Goal: Task Accomplishment & Management: Manage account settings

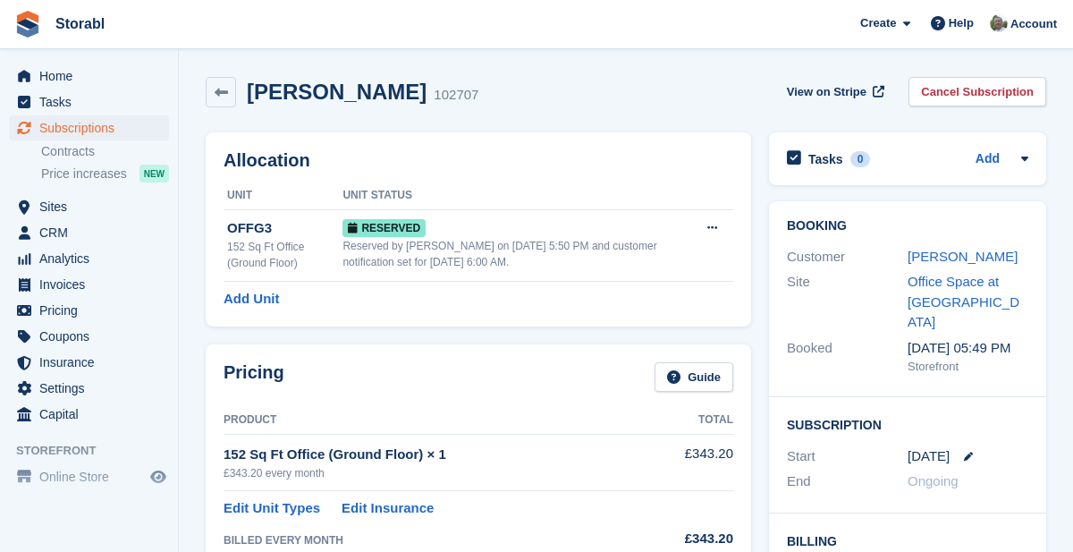
click at [0, 0] on div "Invoice" at bounding box center [0, 0] width 0 height 0
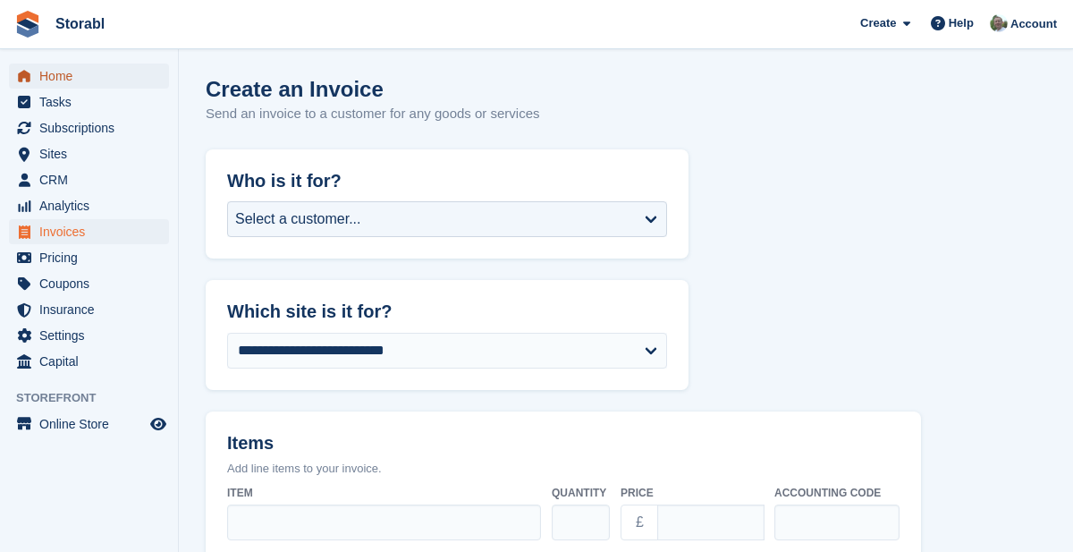
click at [64, 77] on span "Home" at bounding box center [92, 75] width 107 height 25
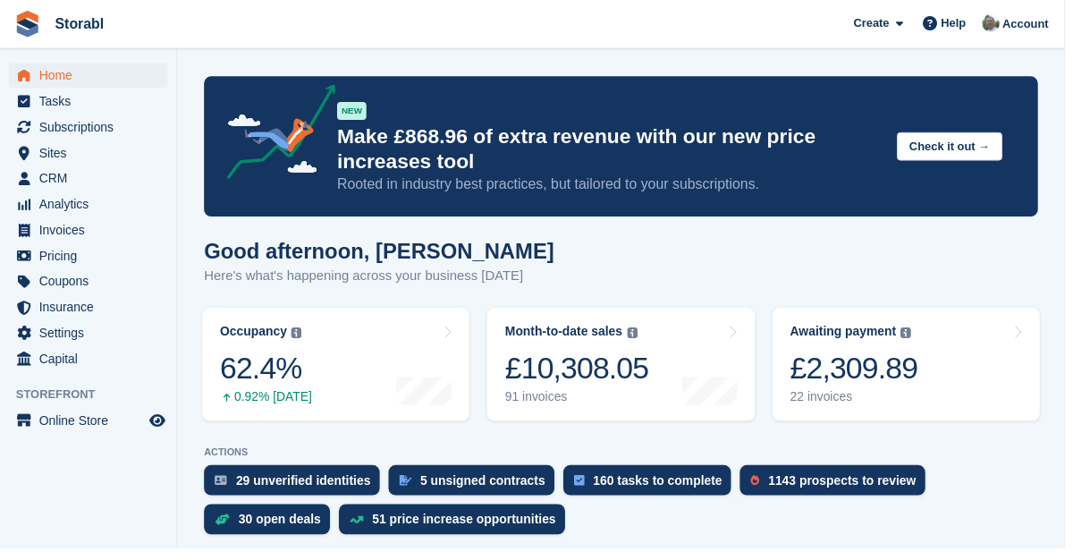
click at [925, 376] on div "£2,309.89" at bounding box center [861, 370] width 129 height 37
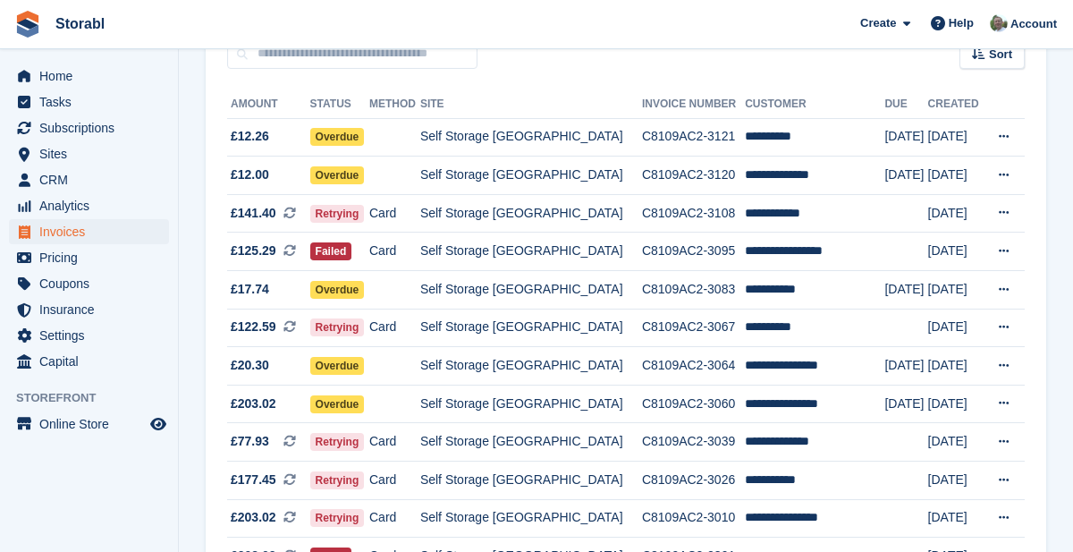
scroll to position [182, 0]
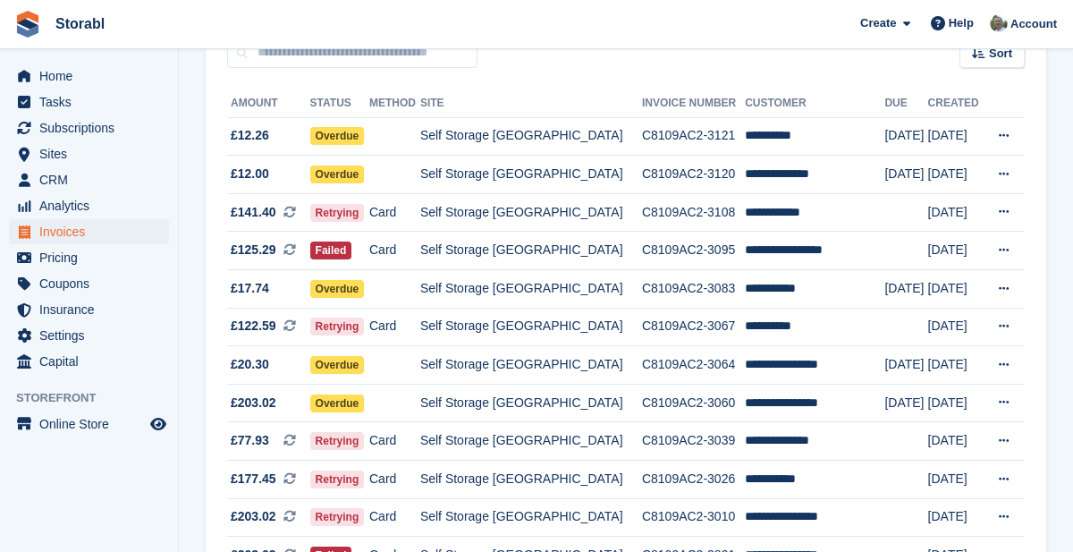
click at [795, 406] on td "**********" at bounding box center [814, 403] width 139 height 38
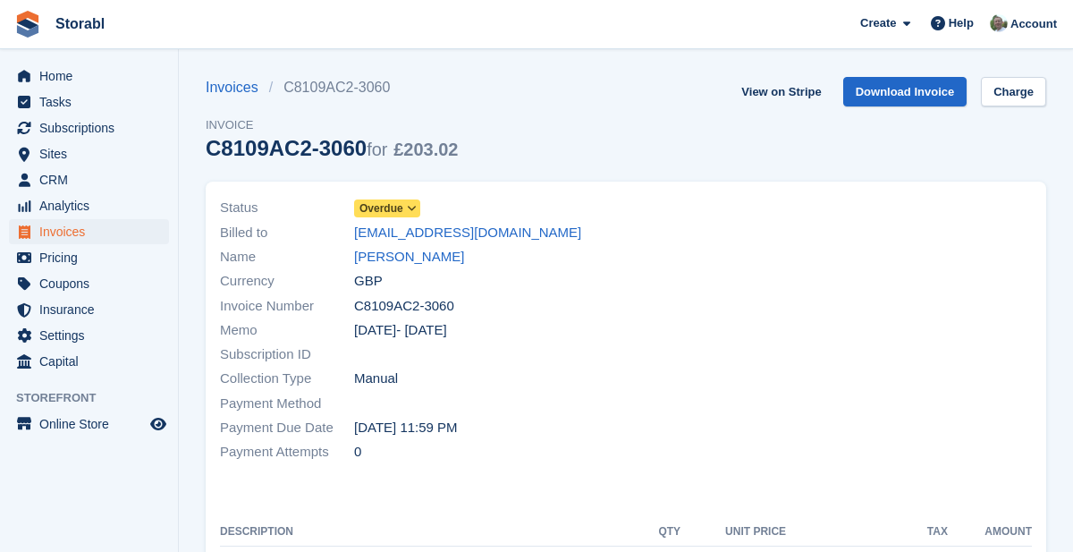
click at [424, 255] on link "[PERSON_NAME]" at bounding box center [409, 257] width 110 height 21
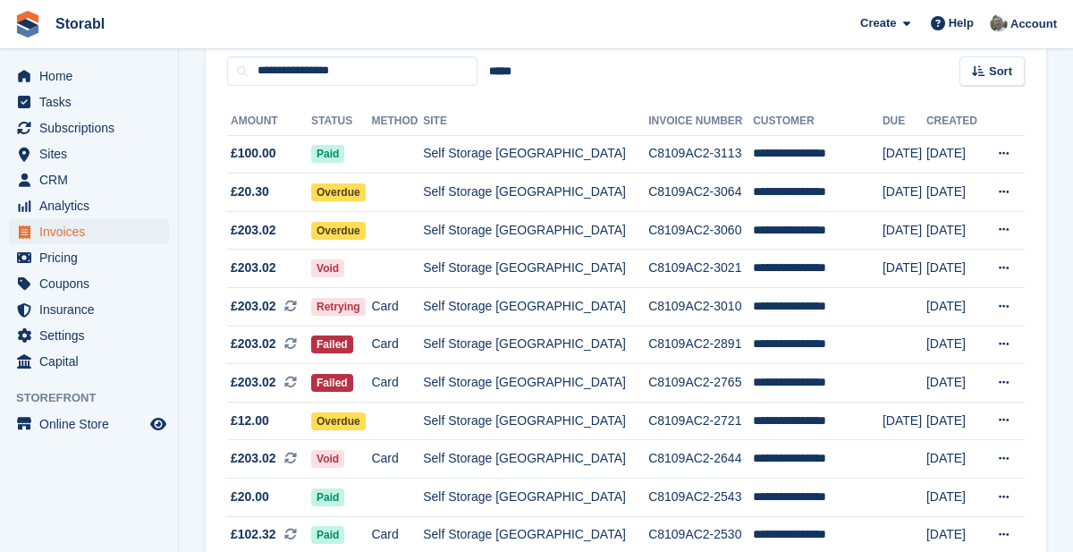
scroll to position [167, 0]
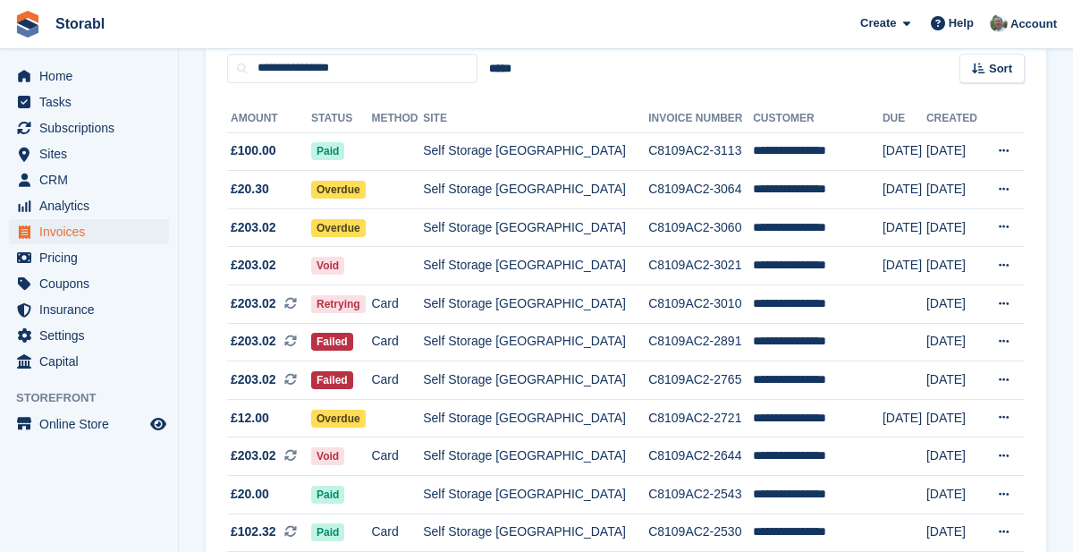
click at [1008, 147] on icon at bounding box center [1004, 151] width 10 height 12
click at [924, 216] on p "View on Stripe" at bounding box center [935, 212] width 156 height 29
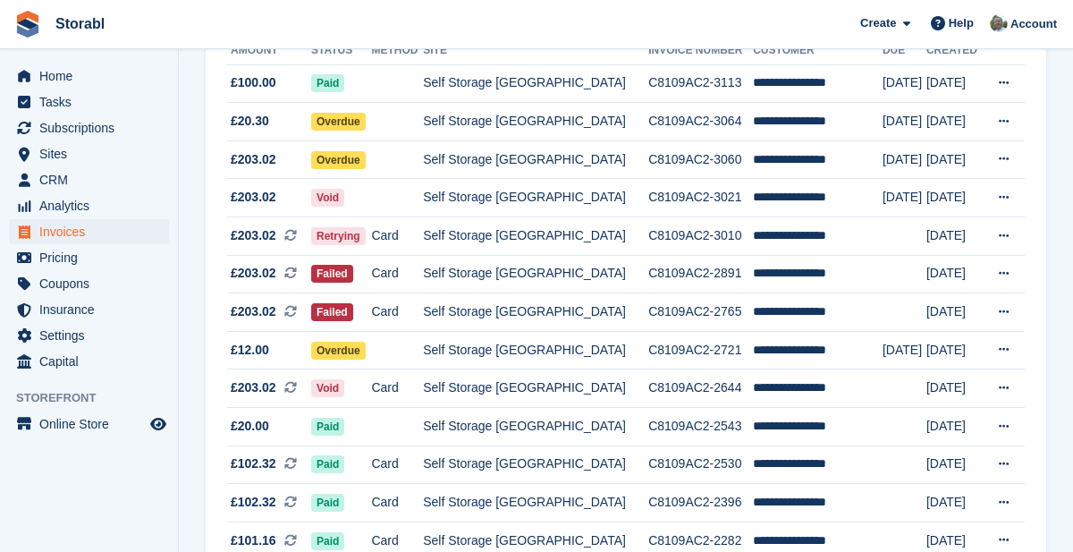
scroll to position [236, 0]
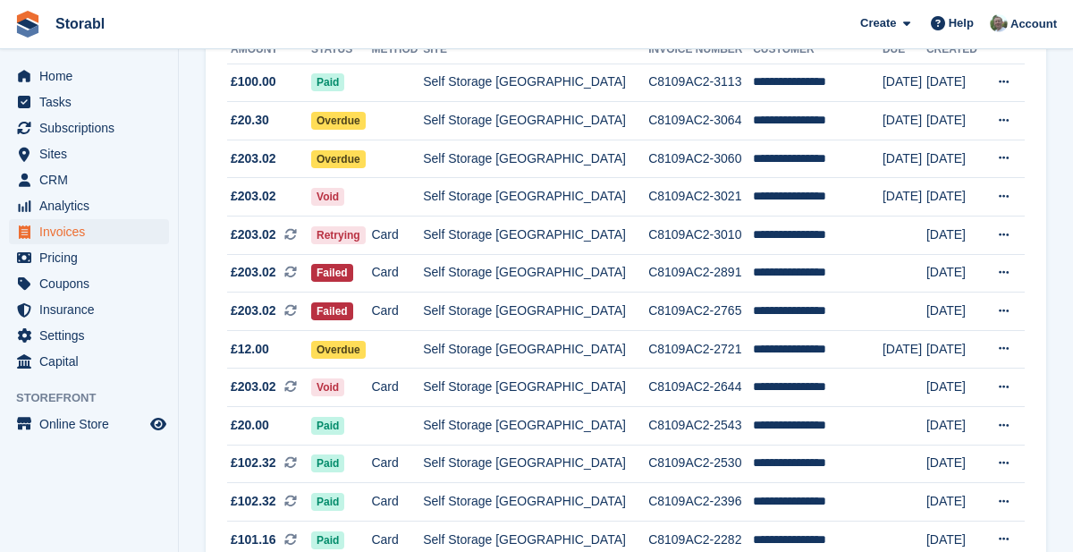
click at [1036, 379] on div "**********" at bounding box center [626, 293] width 840 height 559
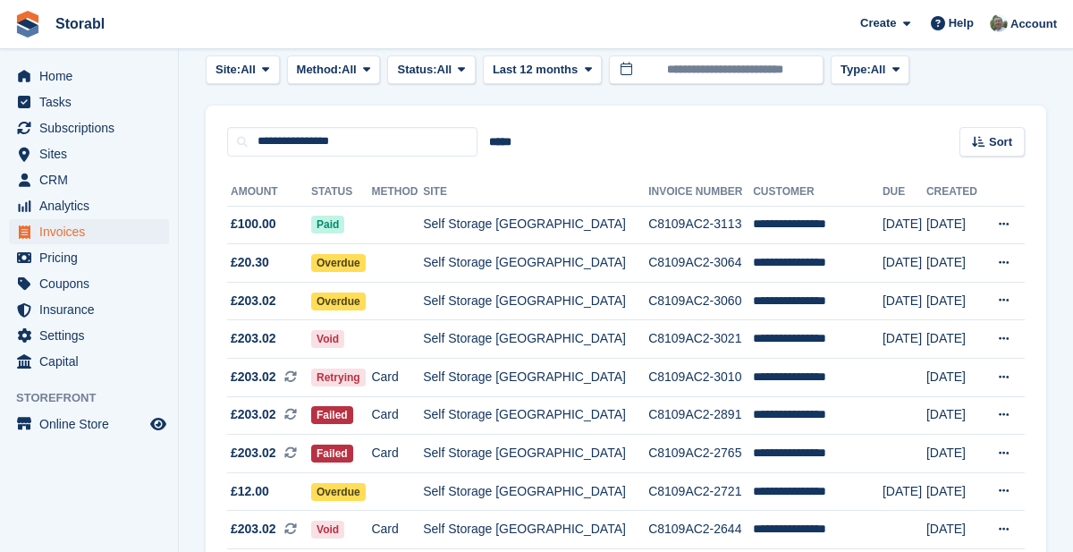
scroll to position [0, 0]
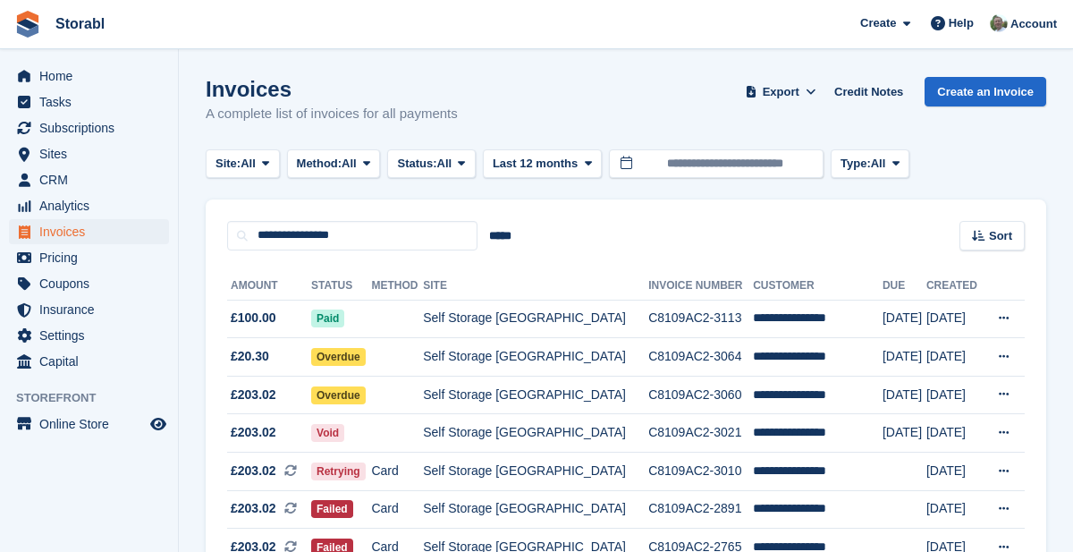
click at [555, 399] on td "Self Storage [GEOGRAPHIC_DATA]" at bounding box center [535, 395] width 225 height 38
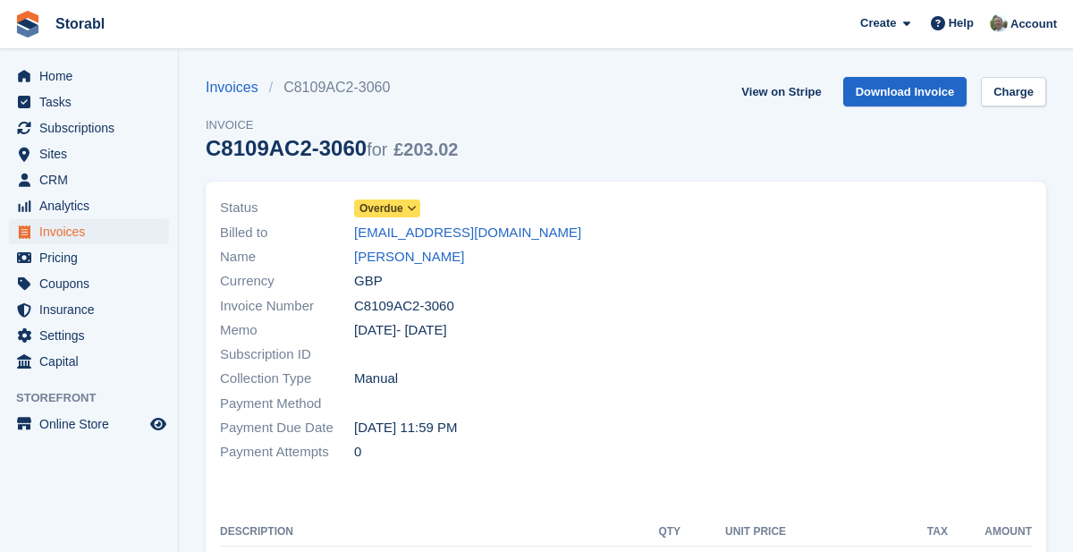
click at [422, 259] on link "[PERSON_NAME]" at bounding box center [409, 257] width 110 height 21
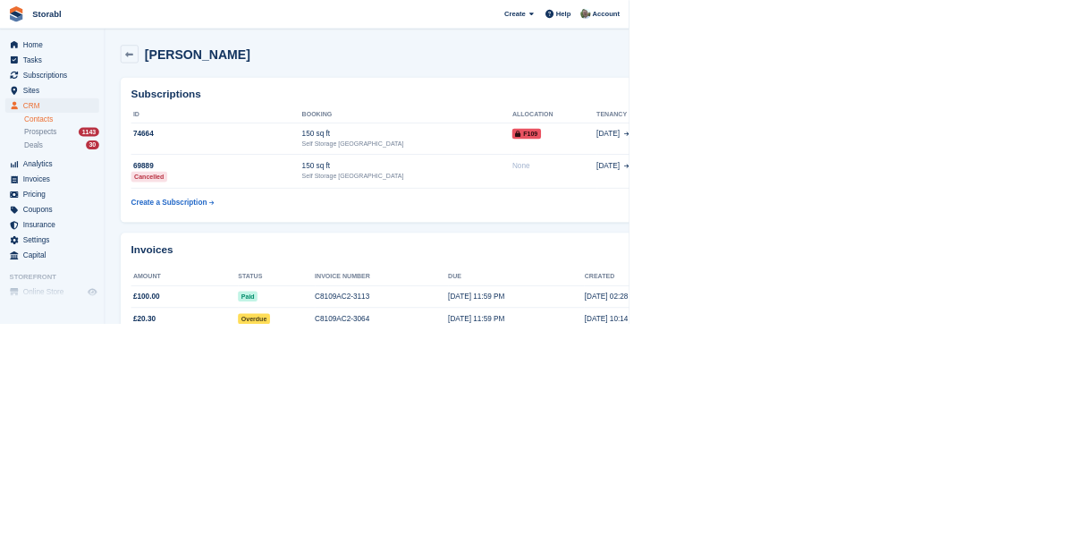
click at [580, 246] on div "Self Storage [GEOGRAPHIC_DATA]" at bounding box center [694, 245] width 359 height 16
click at [59, 76] on span "Home" at bounding box center [92, 75] width 107 height 25
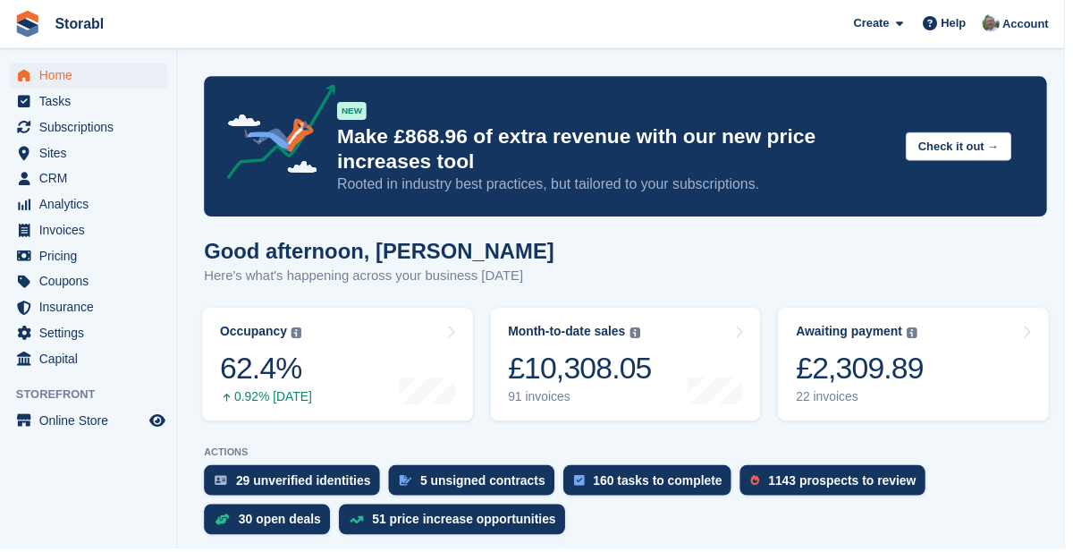
click at [928, 368] on div "£2,309.89" at bounding box center [866, 370] width 129 height 37
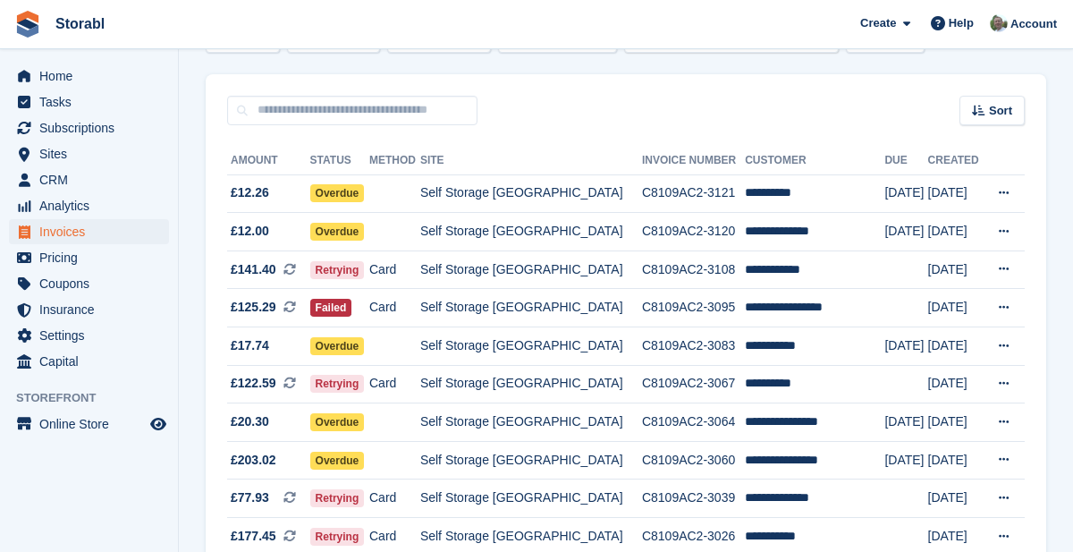
scroll to position [139, 0]
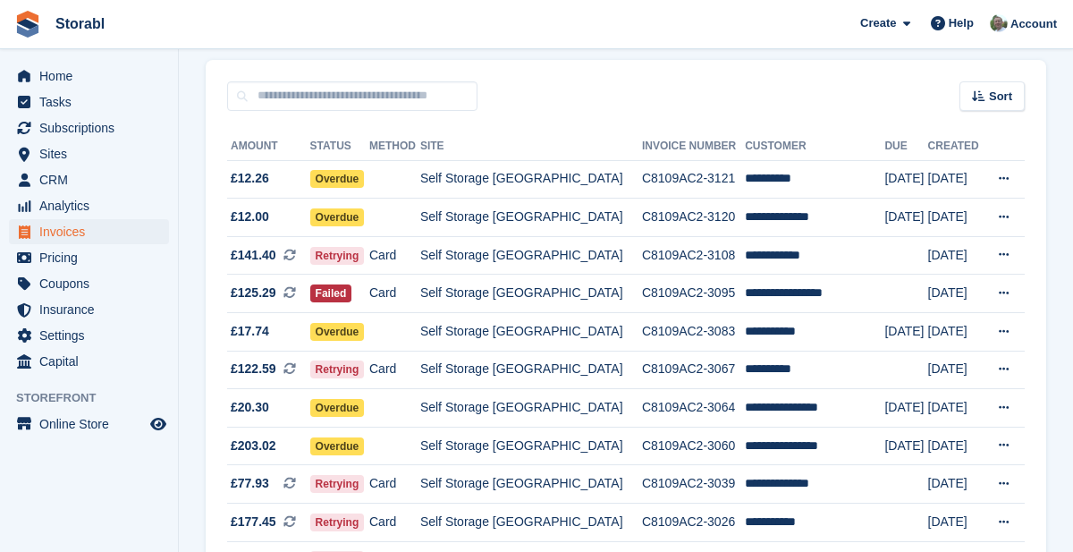
click at [713, 338] on td "C8109AC2-3083" at bounding box center [693, 332] width 103 height 38
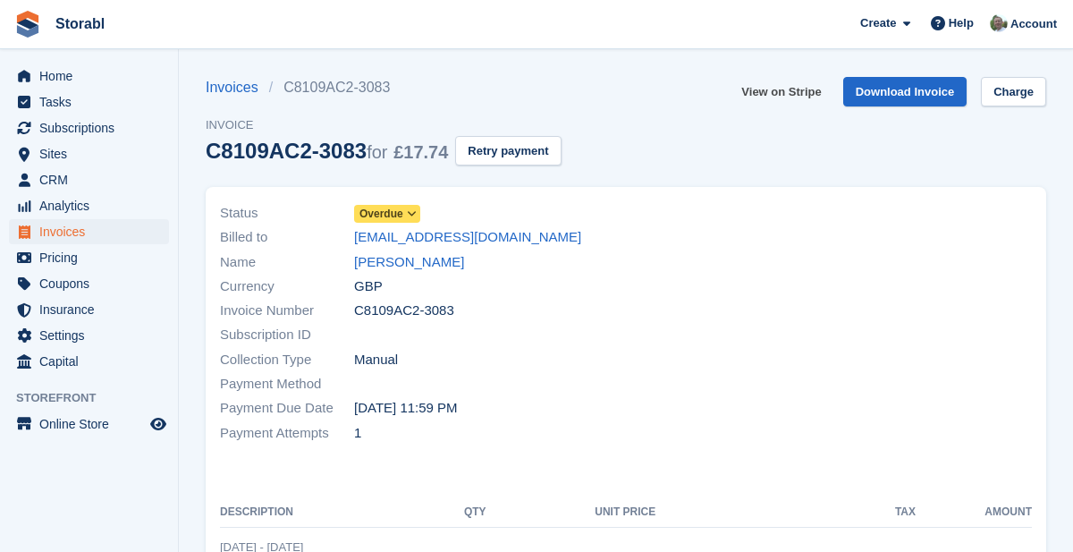
click at [789, 90] on link "View on Stripe" at bounding box center [781, 92] width 94 height 30
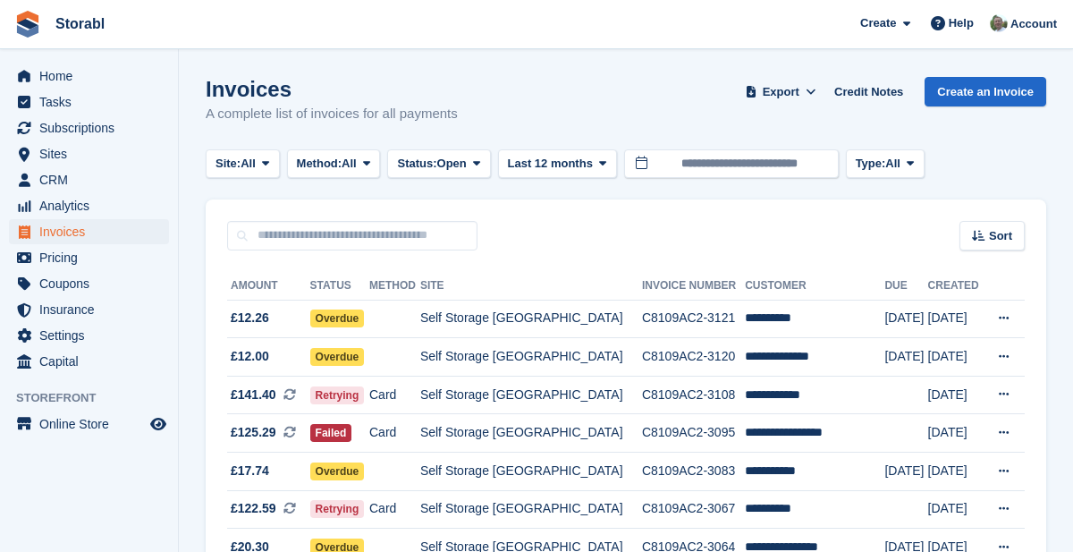
scroll to position [139, 0]
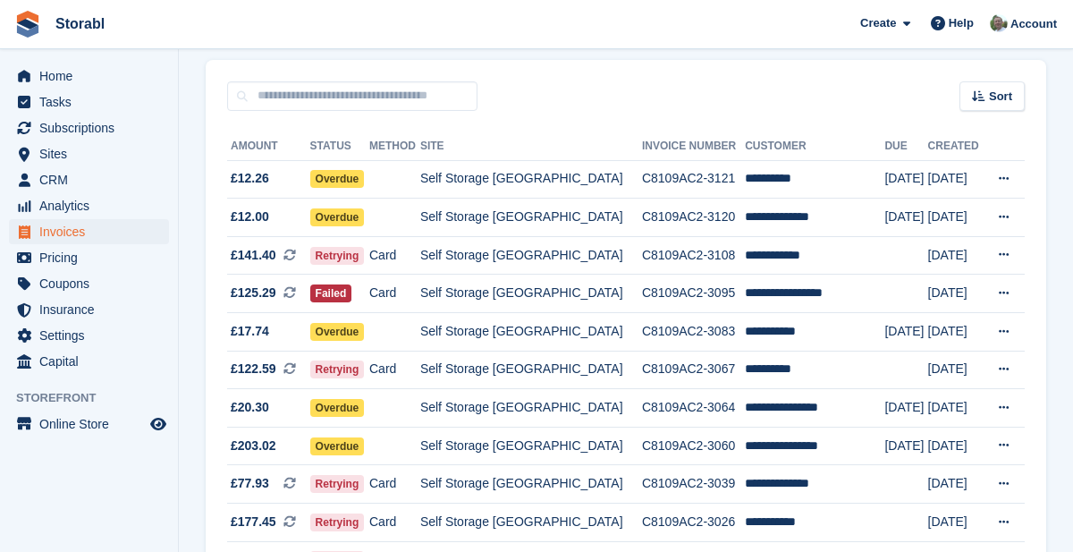
click at [569, 519] on td "Self Storage [GEOGRAPHIC_DATA]" at bounding box center [531, 522] width 222 height 38
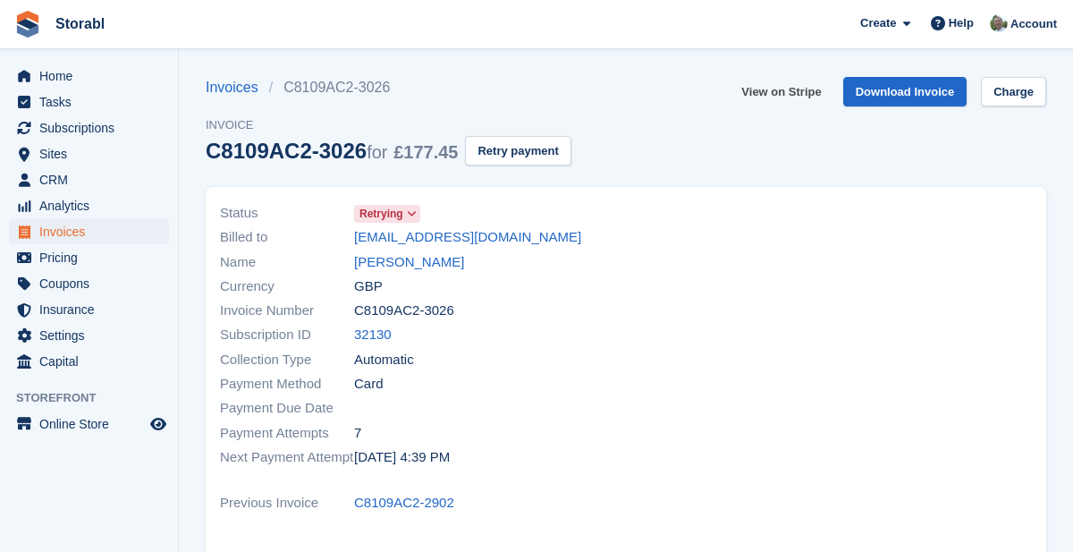
click at [795, 87] on link "View on Stripe" at bounding box center [781, 92] width 94 height 30
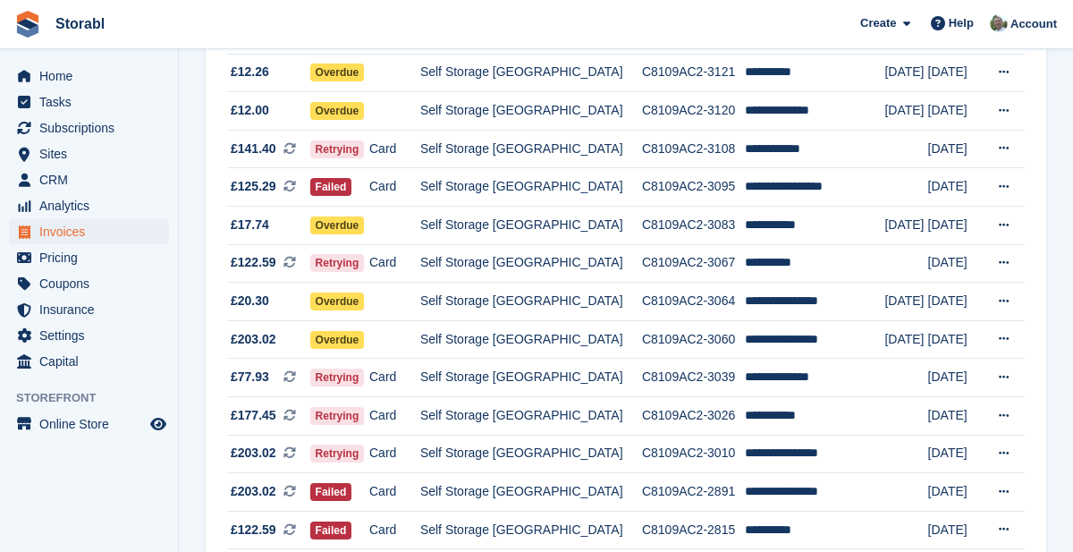
scroll to position [246, 0]
click at [777, 412] on td "**********" at bounding box center [814, 416] width 139 height 38
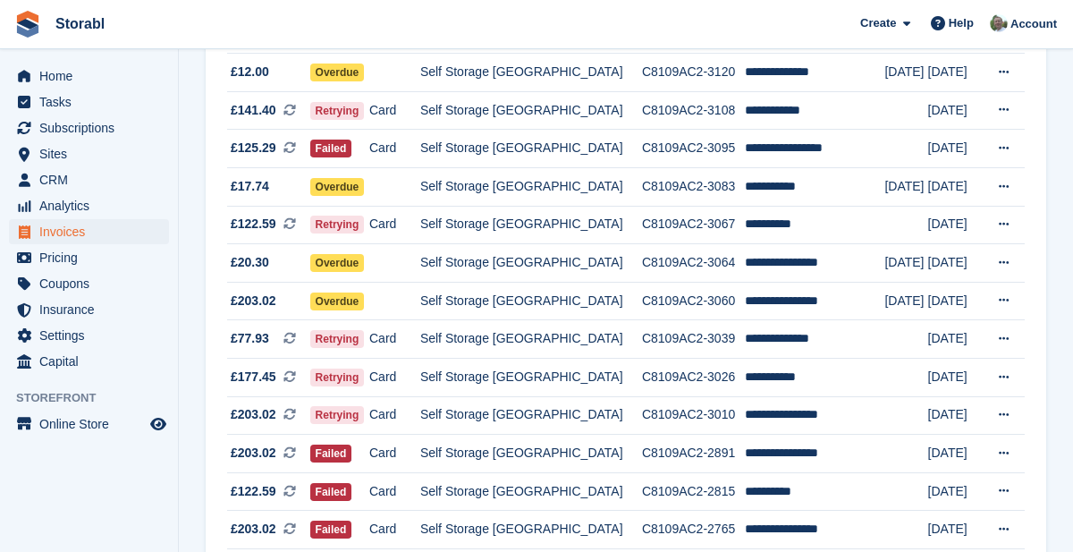
scroll to position [322, 0]
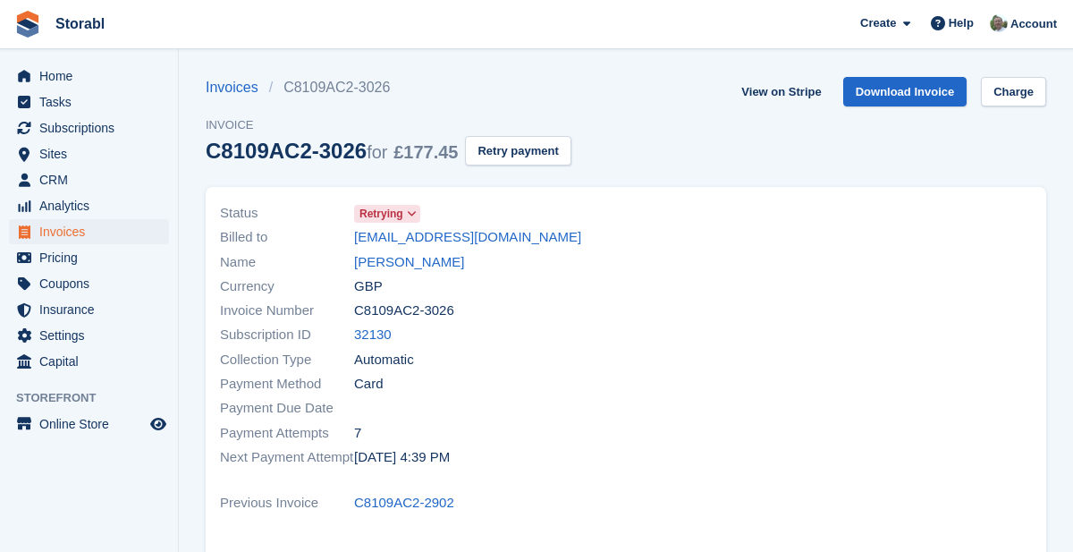
click at [404, 261] on link "Martin Hill" at bounding box center [409, 262] width 110 height 21
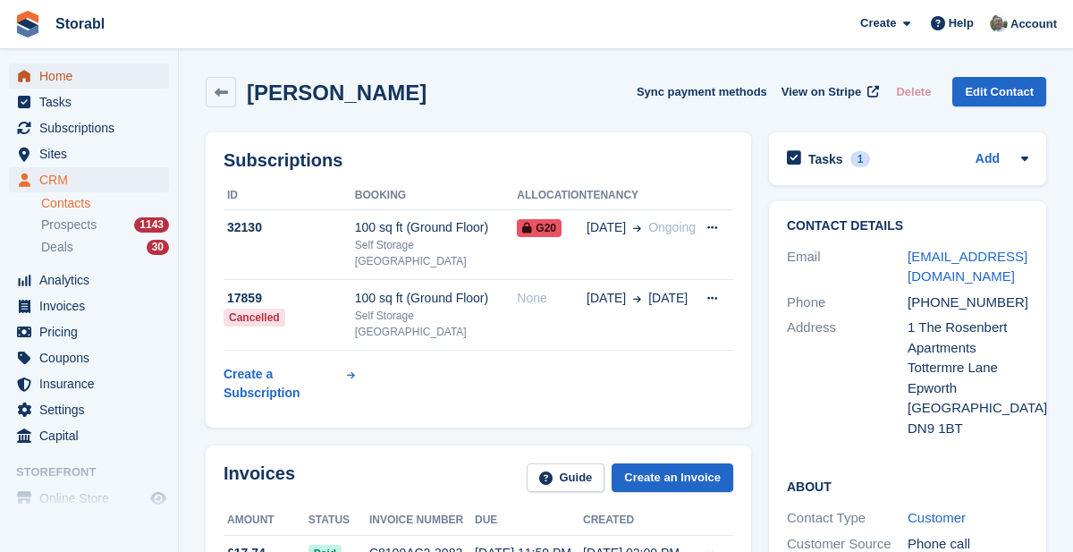
click at [68, 73] on span "Home" at bounding box center [92, 75] width 107 height 25
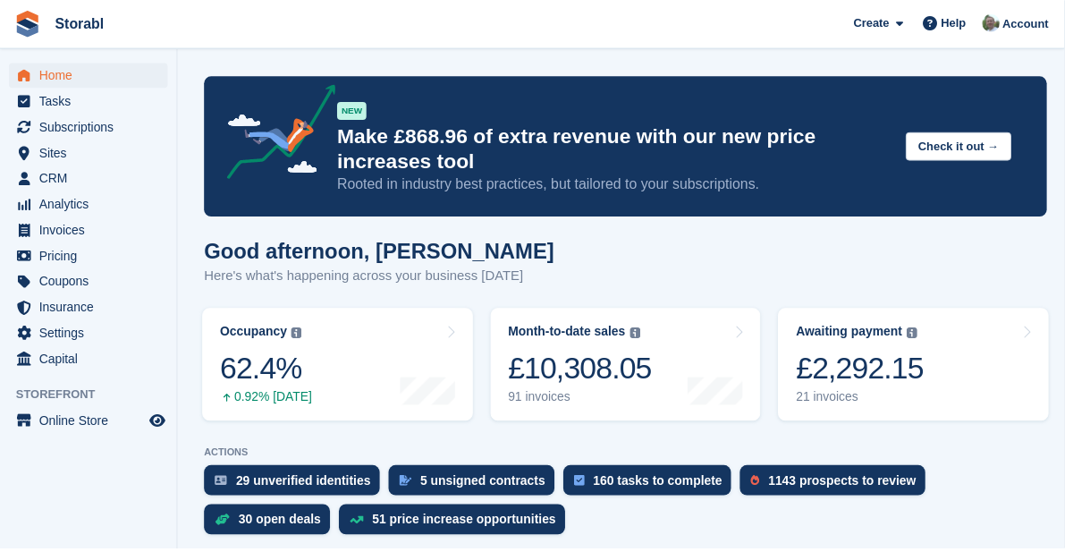
click at [907, 353] on div "£2,292.15" at bounding box center [866, 370] width 129 height 37
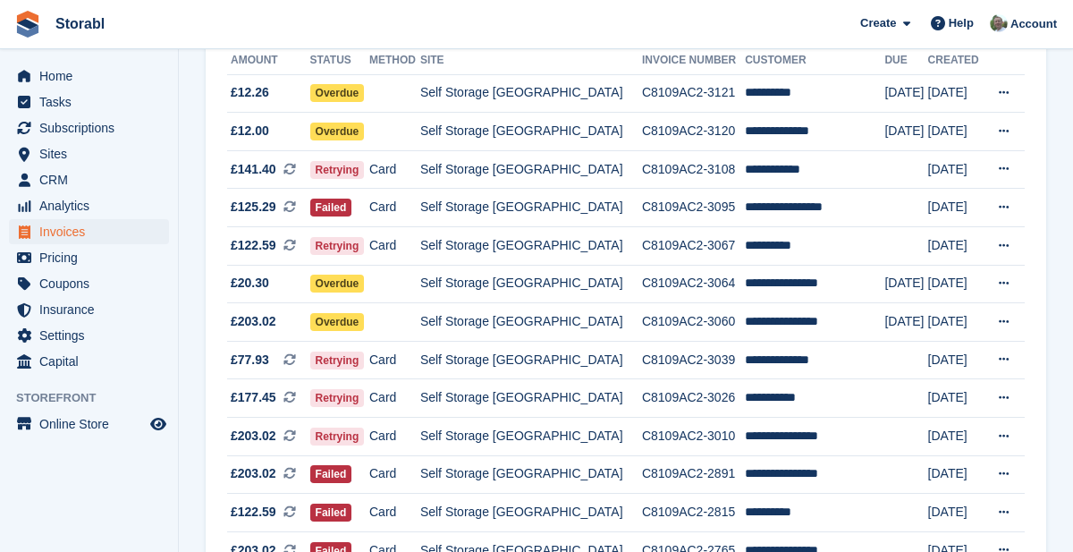
scroll to position [281, 0]
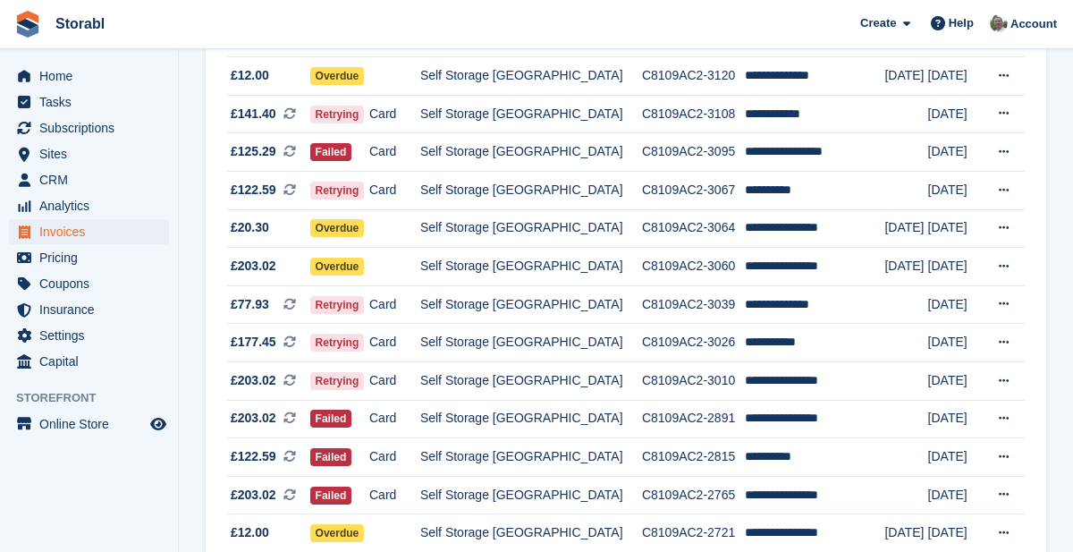
click at [1003, 529] on icon at bounding box center [1004, 533] width 10 height 12
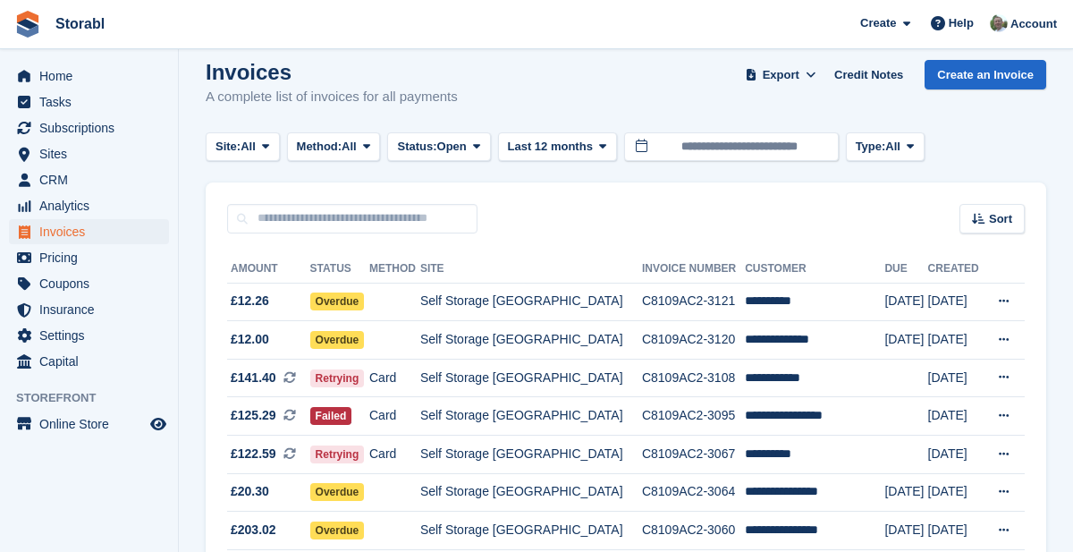
scroll to position [14, 0]
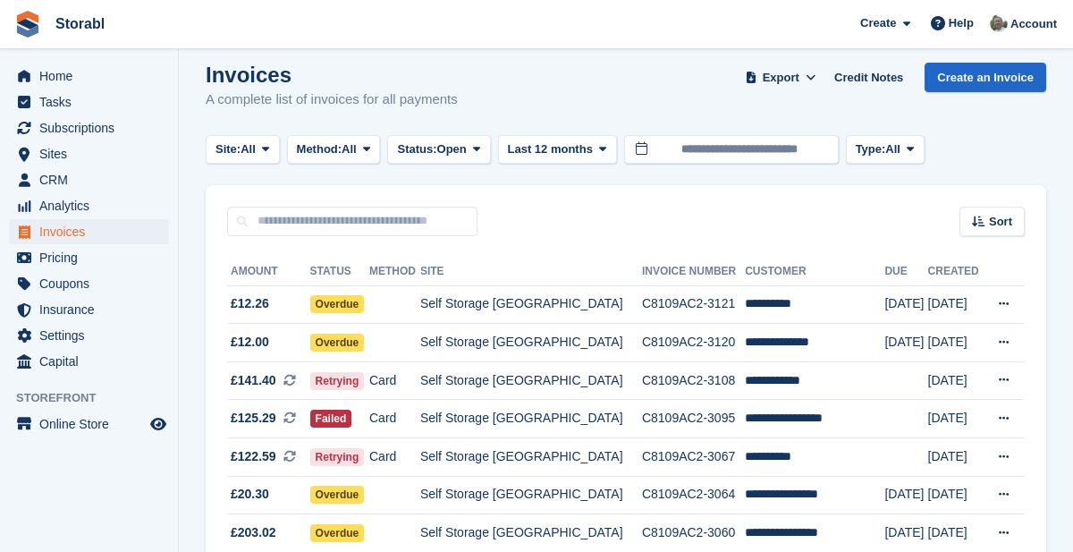
click at [1041, 23] on span "Account" at bounding box center [1033, 24] width 46 height 18
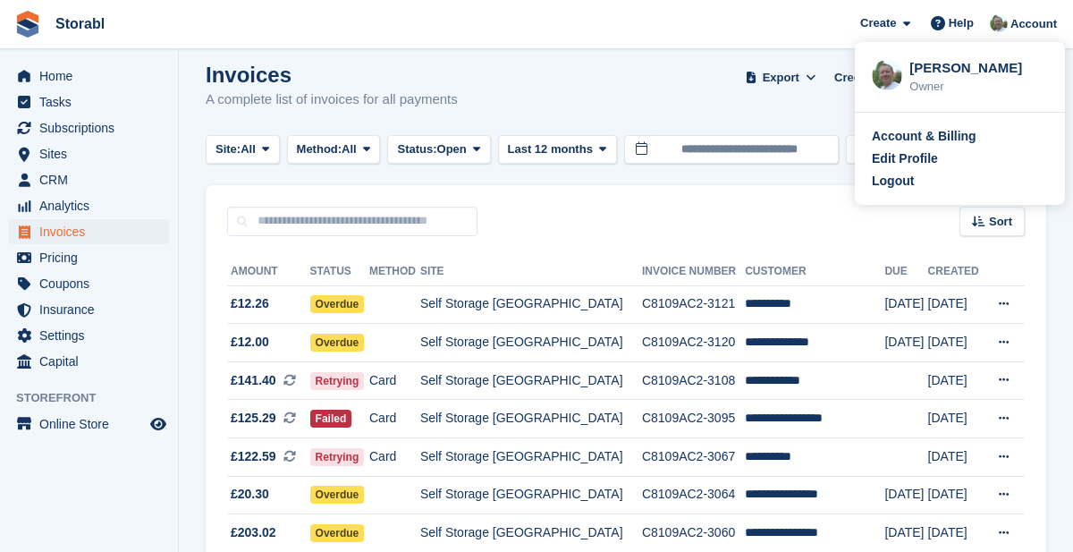
click at [966, 135] on div "Account & Billing" at bounding box center [924, 136] width 105 height 19
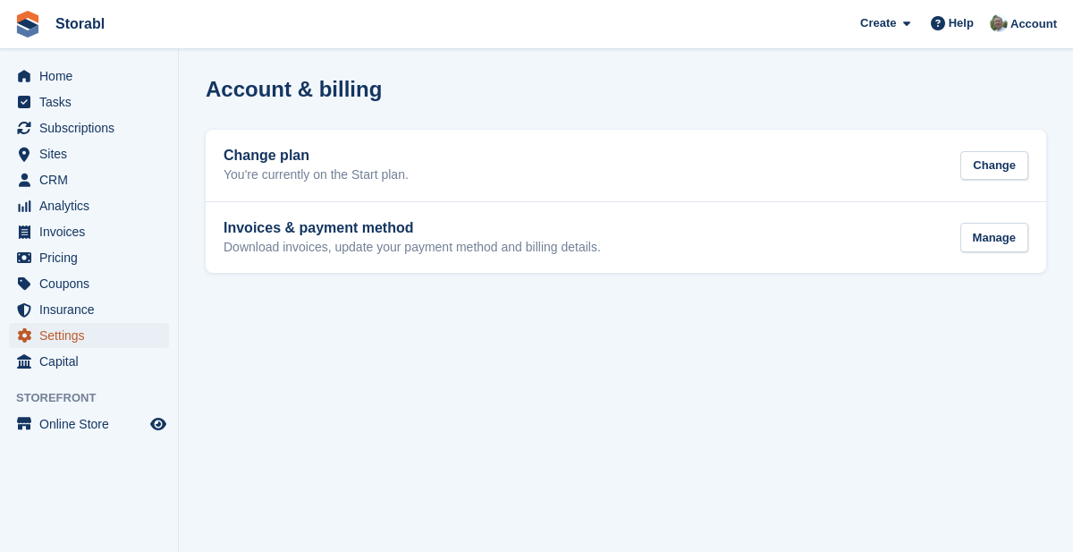
click at [72, 340] on span "Settings" at bounding box center [92, 335] width 107 height 25
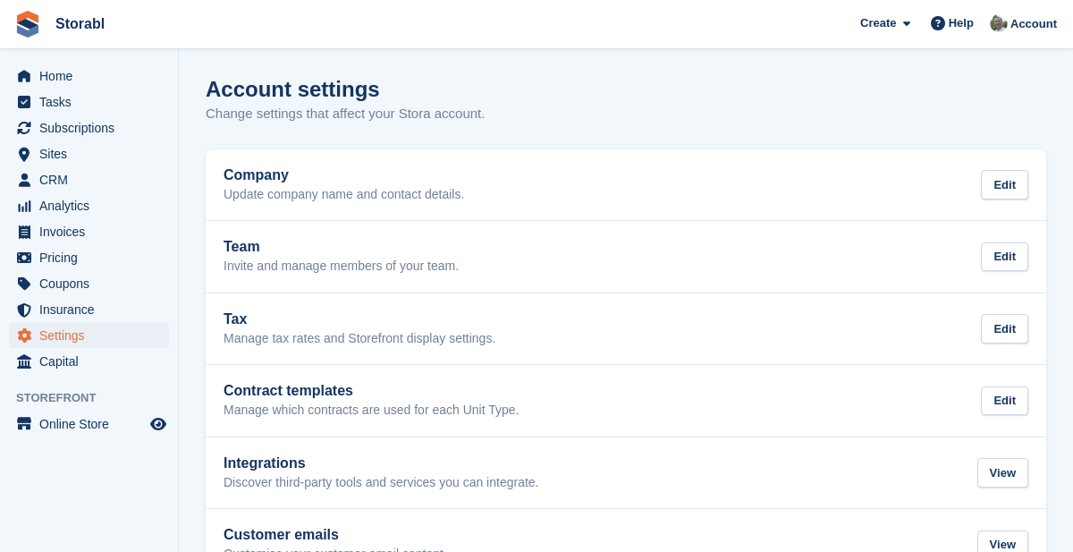
click at [1009, 183] on div "Edit" at bounding box center [1004, 185] width 47 height 30
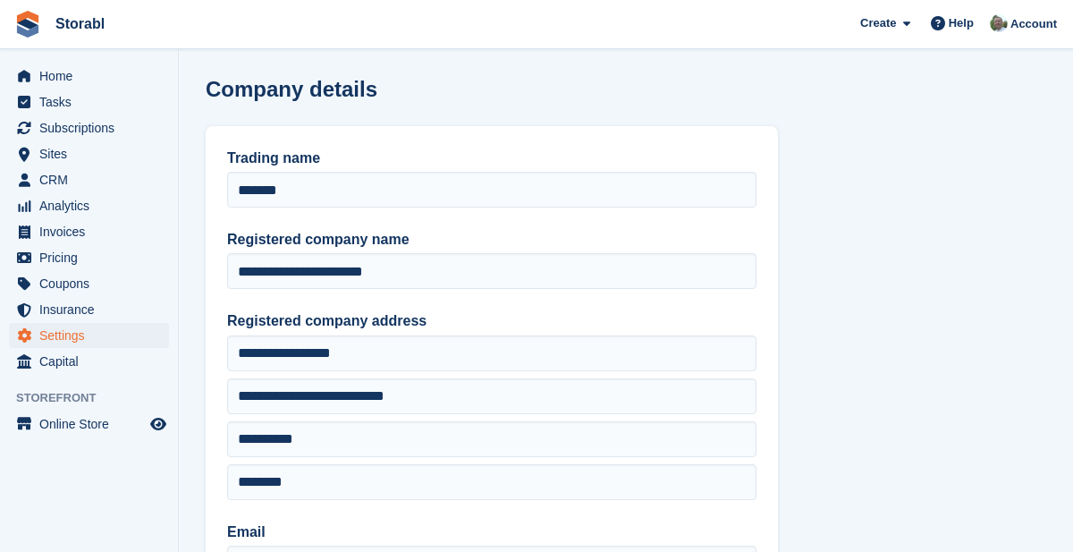
type input "**********"
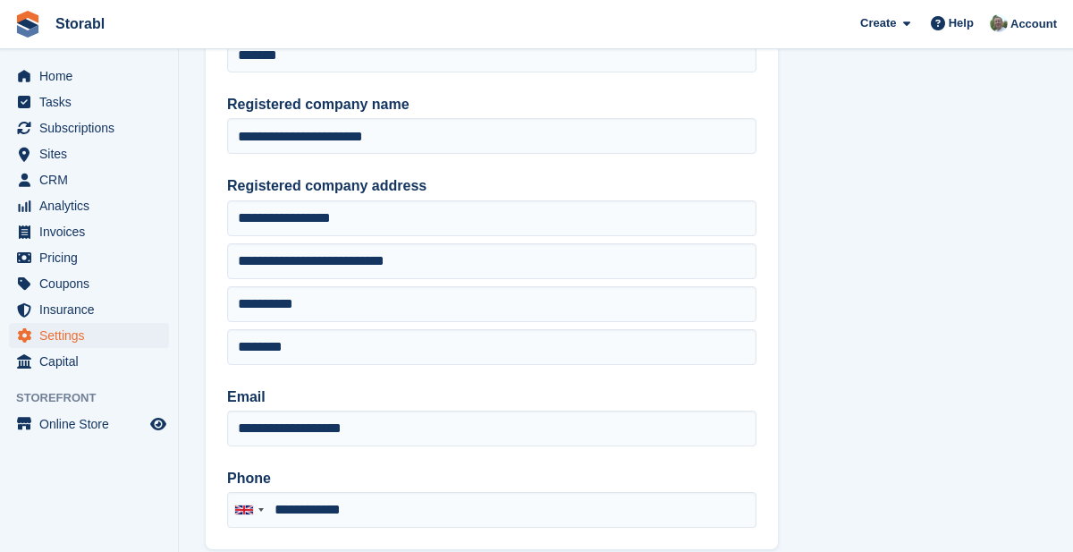
scroll to position [151, 0]
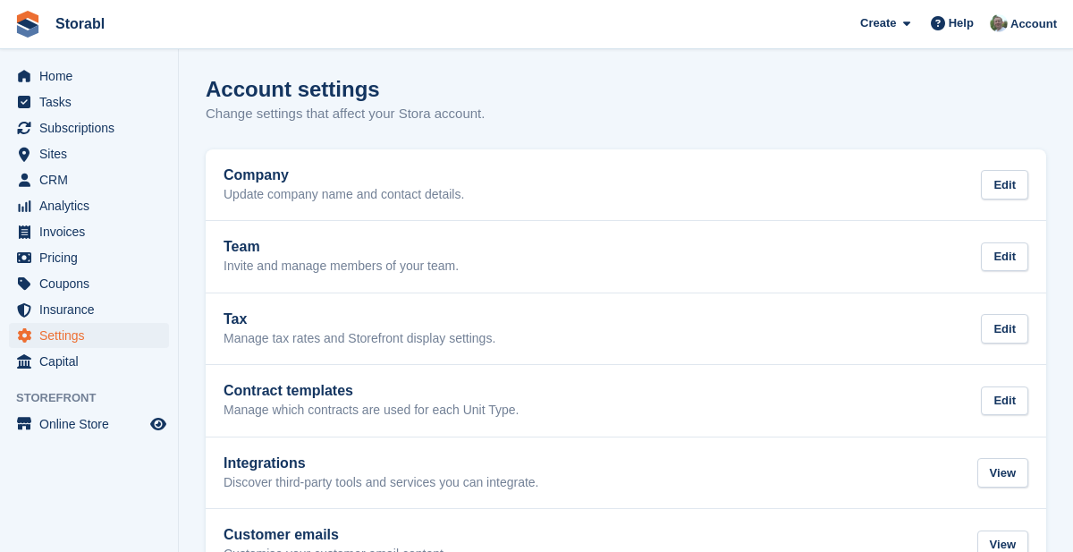
click at [1008, 259] on div "Edit" at bounding box center [1004, 257] width 47 height 30
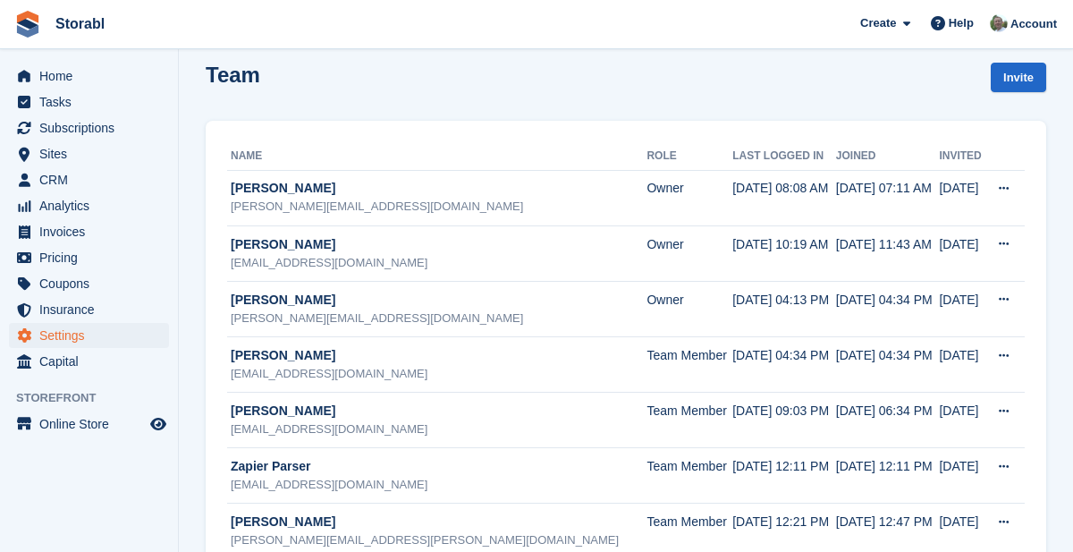
scroll to position [14, 0]
